Goal: Task Accomplishment & Management: Use online tool/utility

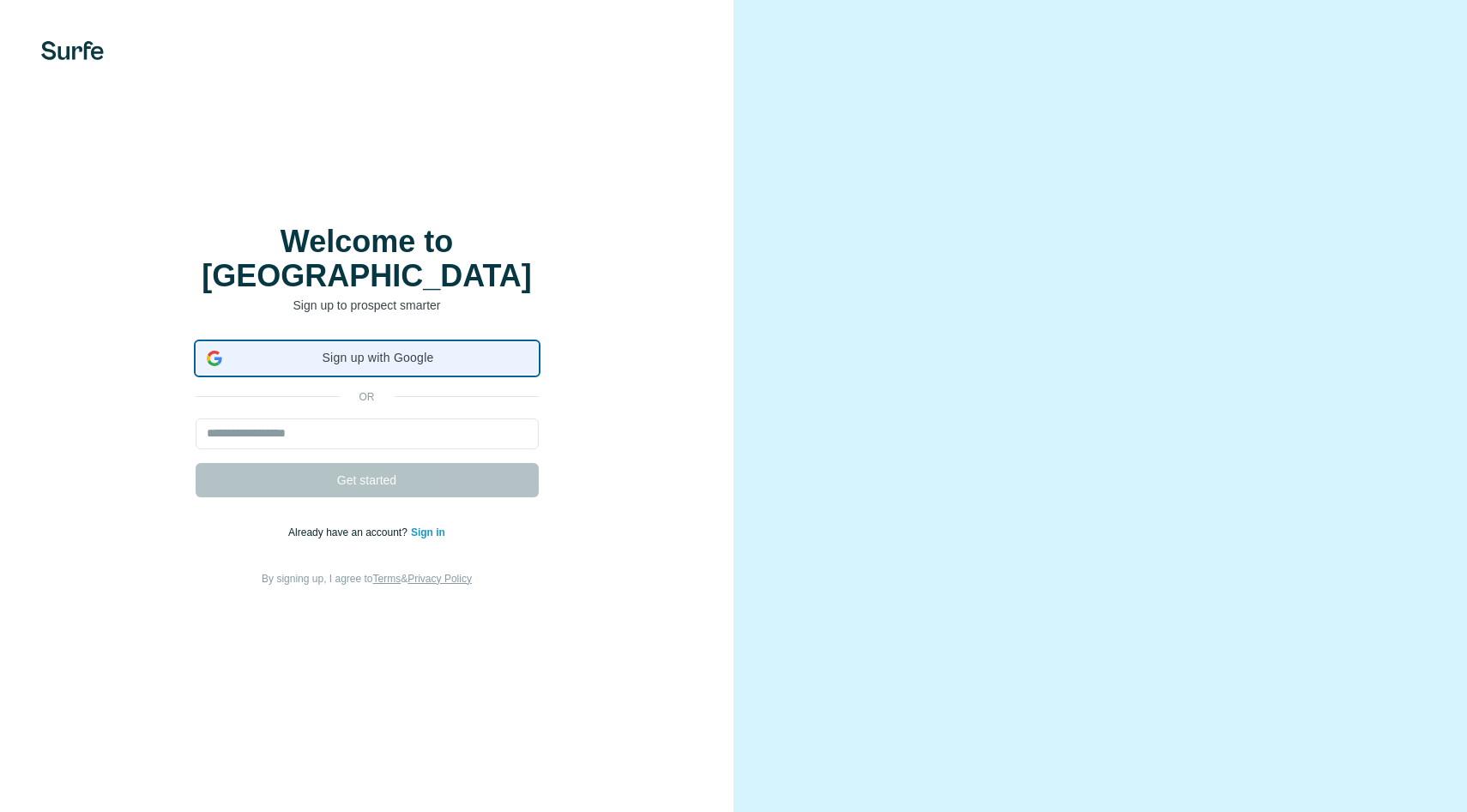
click at [383, 349] on span "Sign up with Google" at bounding box center [379, 358] width 298 height 18
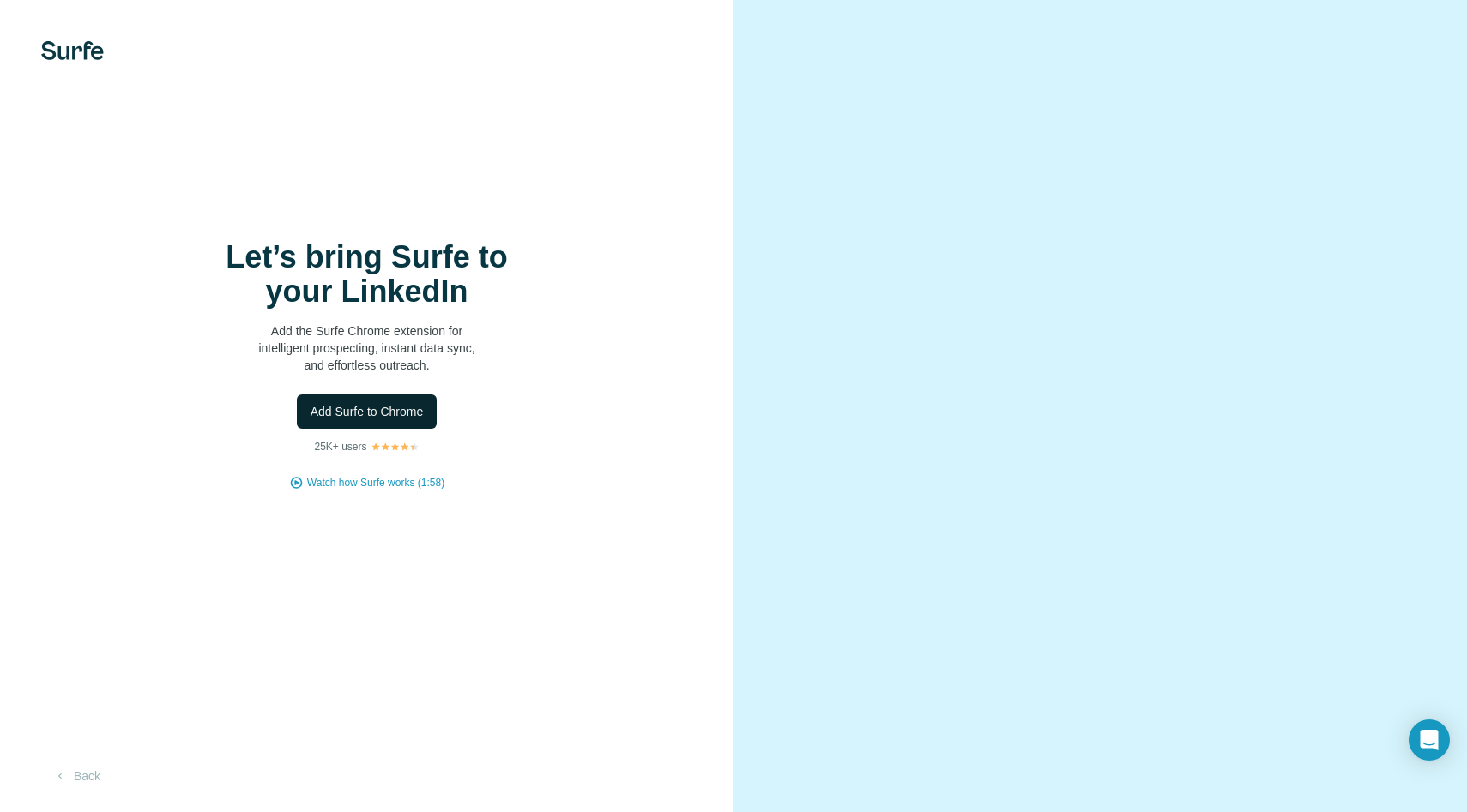
click at [396, 416] on span "Add Surfe to Chrome" at bounding box center [367, 412] width 113 height 17
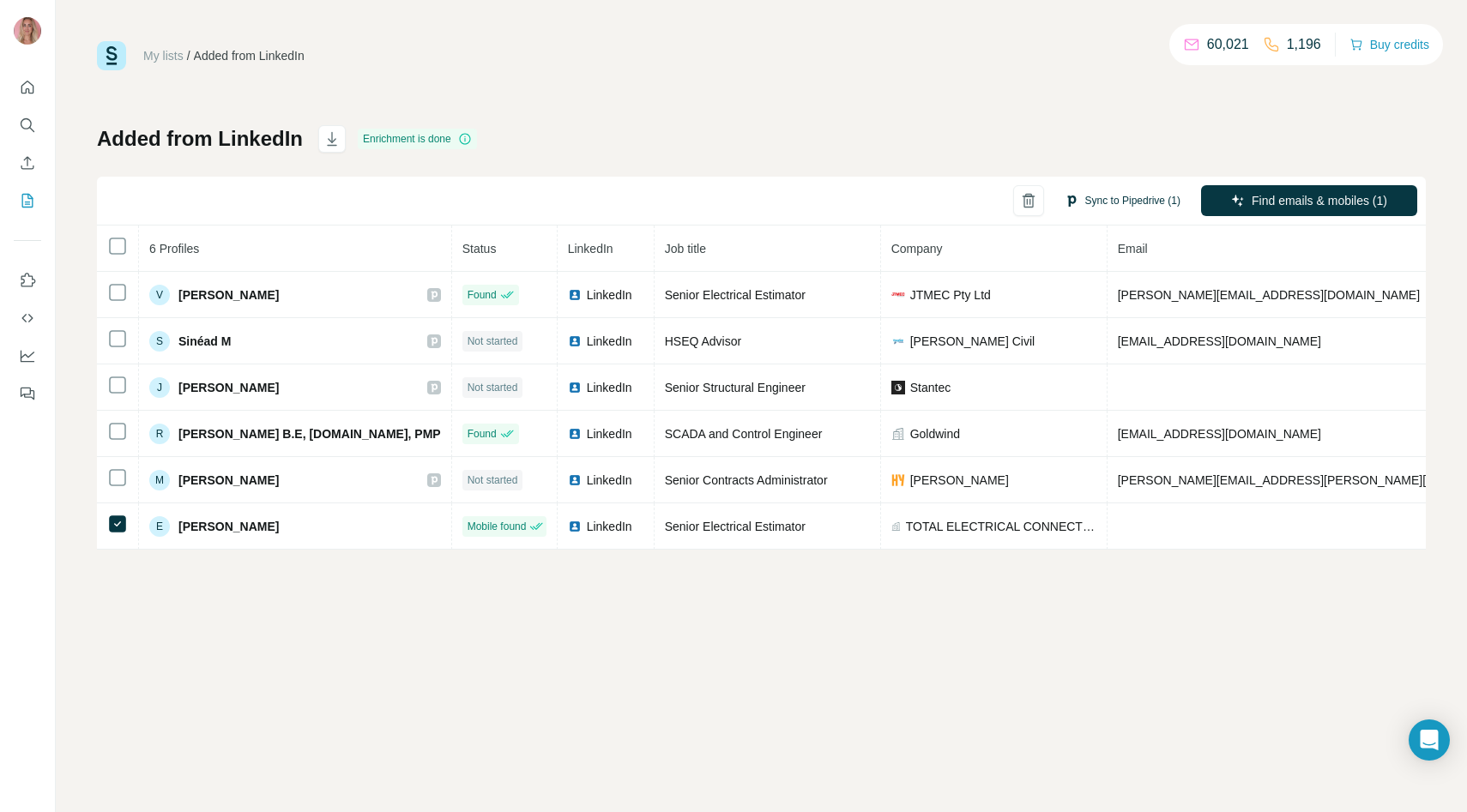
click at [1097, 208] on button "Sync to Pipedrive (1)" at bounding box center [1123, 201] width 140 height 26
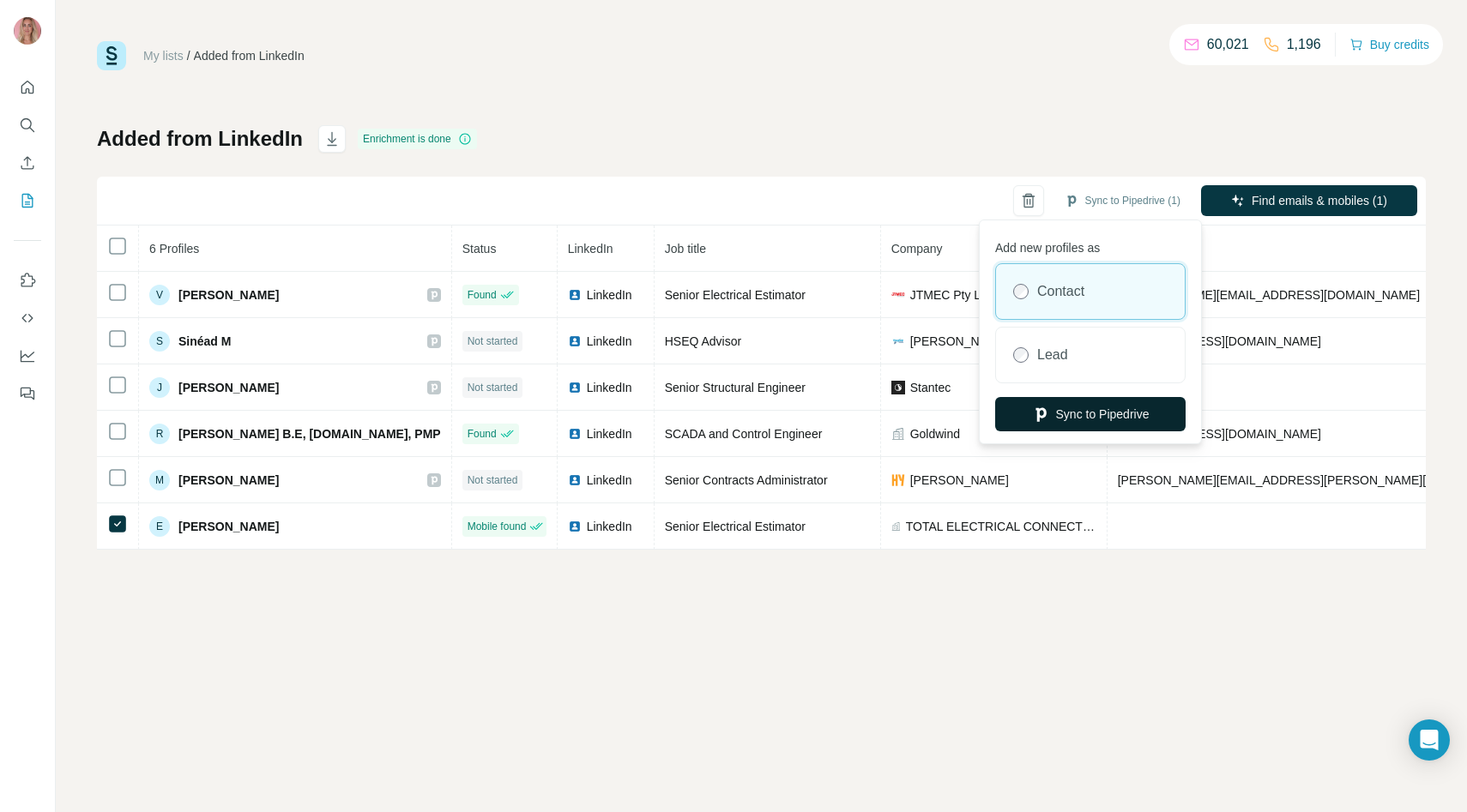
click at [1069, 410] on button "Sync to Pipedrive" at bounding box center [1090, 415] width 191 height 34
